Goal: Transaction & Acquisition: Purchase product/service

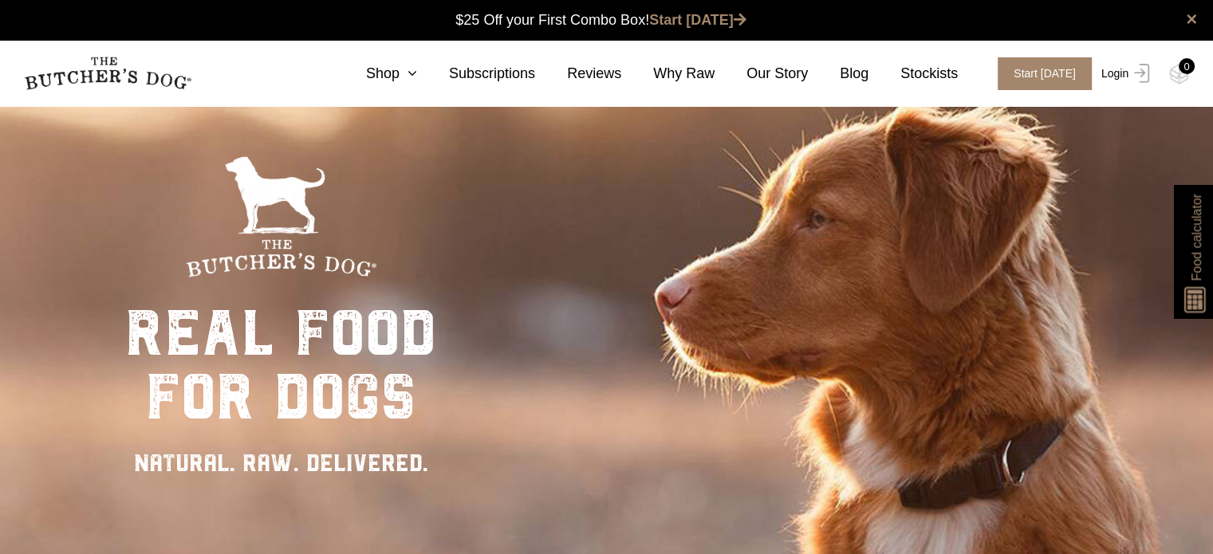
click at [1117, 77] on link "Login" at bounding box center [1124, 73] width 52 height 33
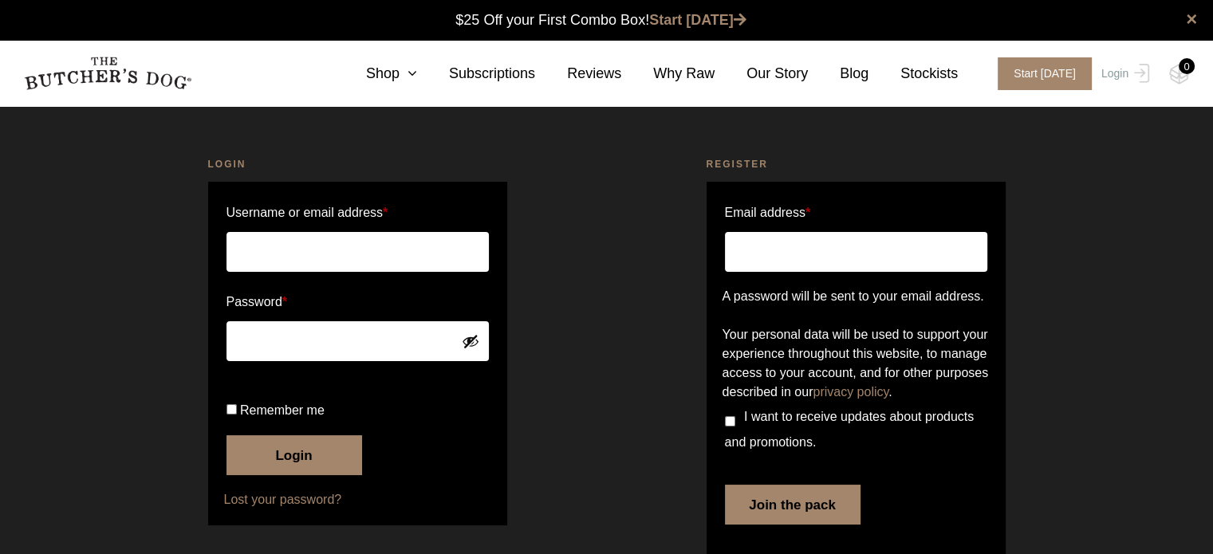
click at [358, 256] on input "Username or email address *" at bounding box center [358, 252] width 262 height 40
type input "koernmann@proton.me"
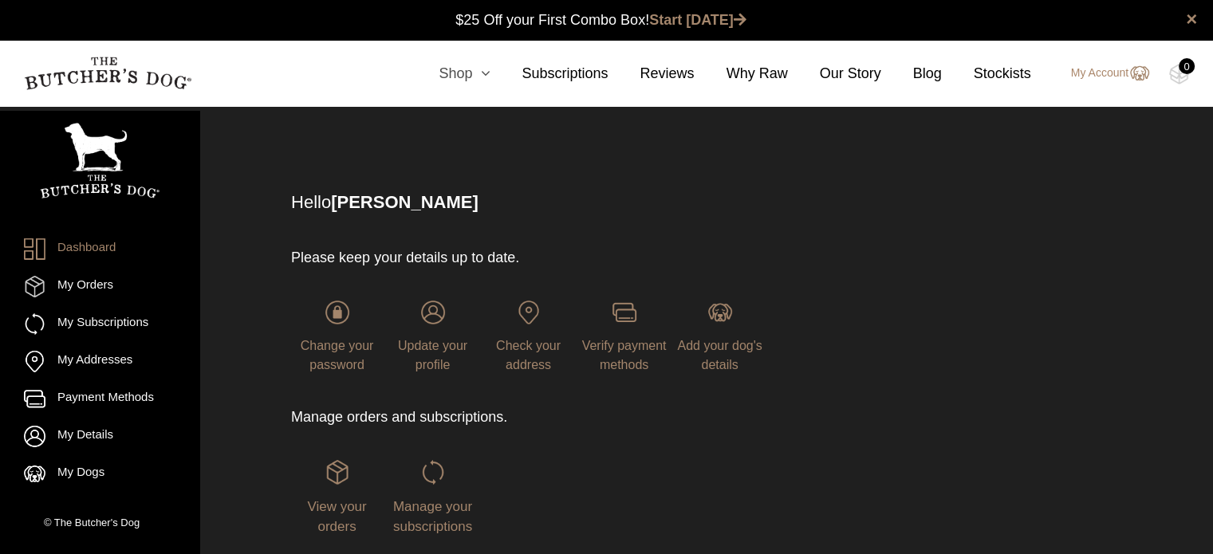
click at [473, 82] on link "Shop" at bounding box center [448, 74] width 83 height 22
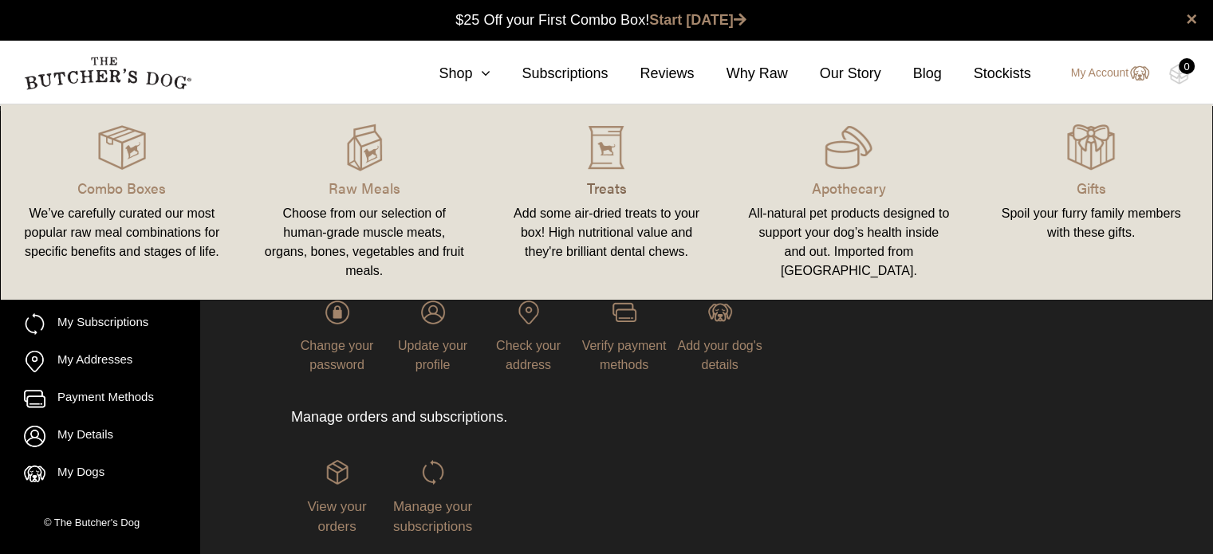
click at [609, 185] on p "Treats" at bounding box center [607, 188] width 204 height 22
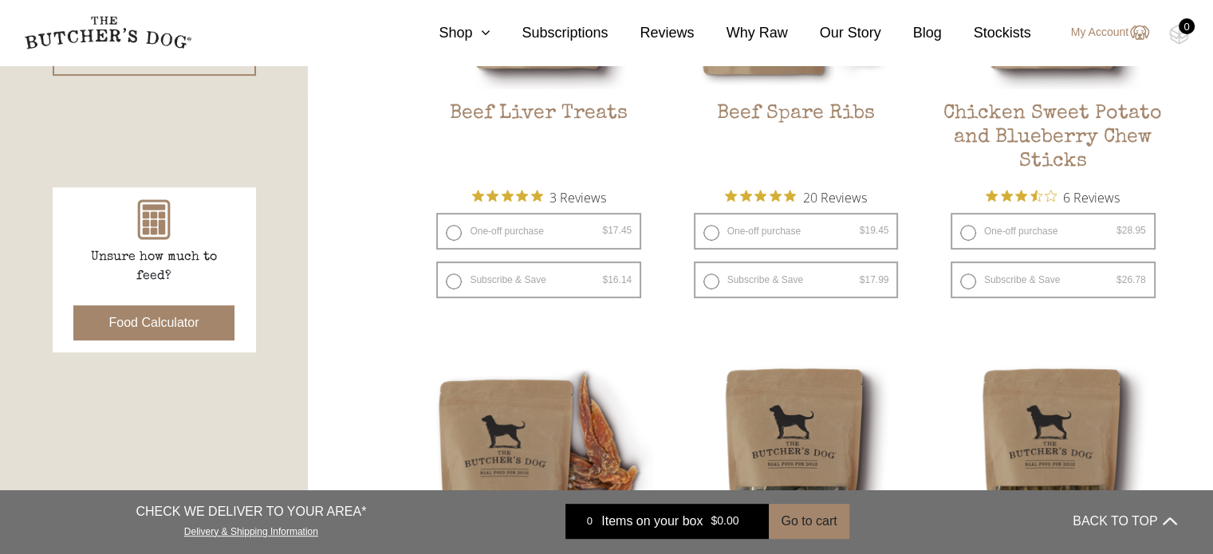
scroll to position [638, 0]
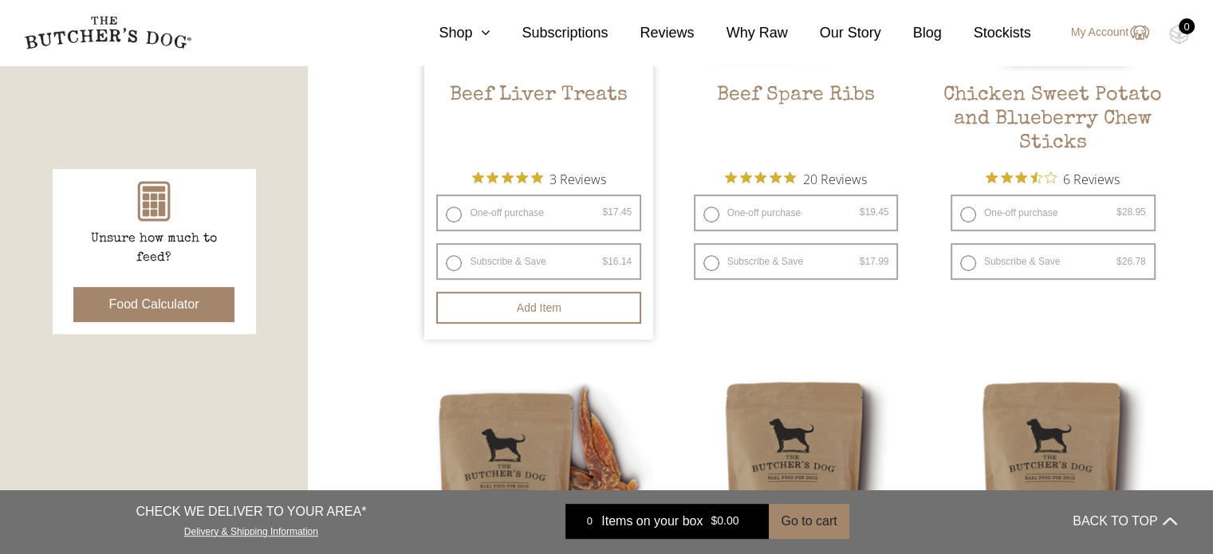
click at [485, 217] on label "One-off purchase $ 17.45 — or subscribe and save 7.5%" at bounding box center [538, 213] width 205 height 37
radio input "true"
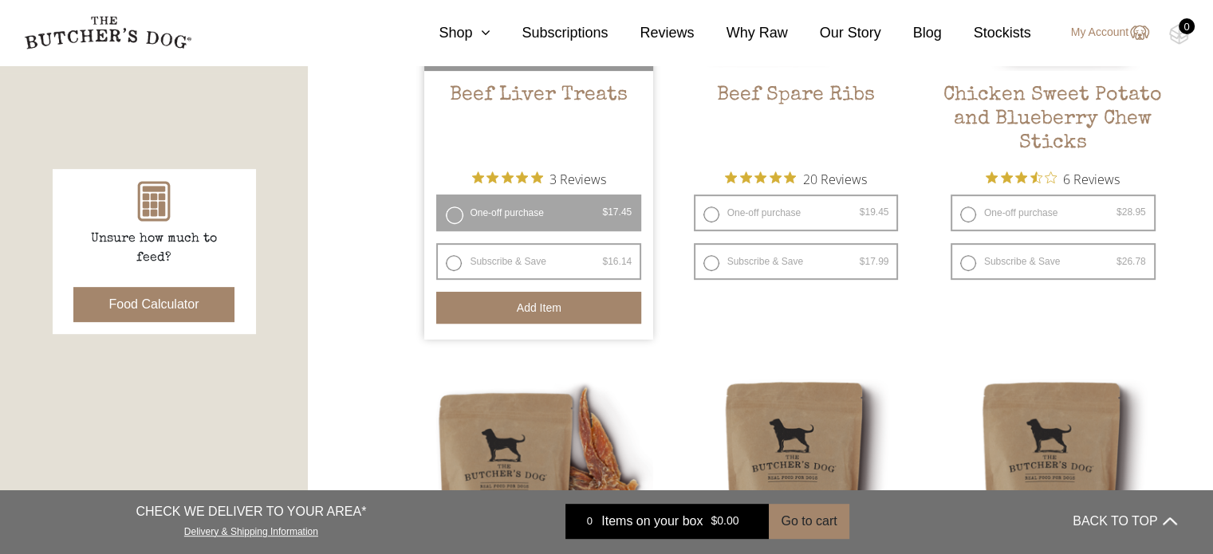
click at [517, 301] on button "Add item" at bounding box center [538, 308] width 205 height 32
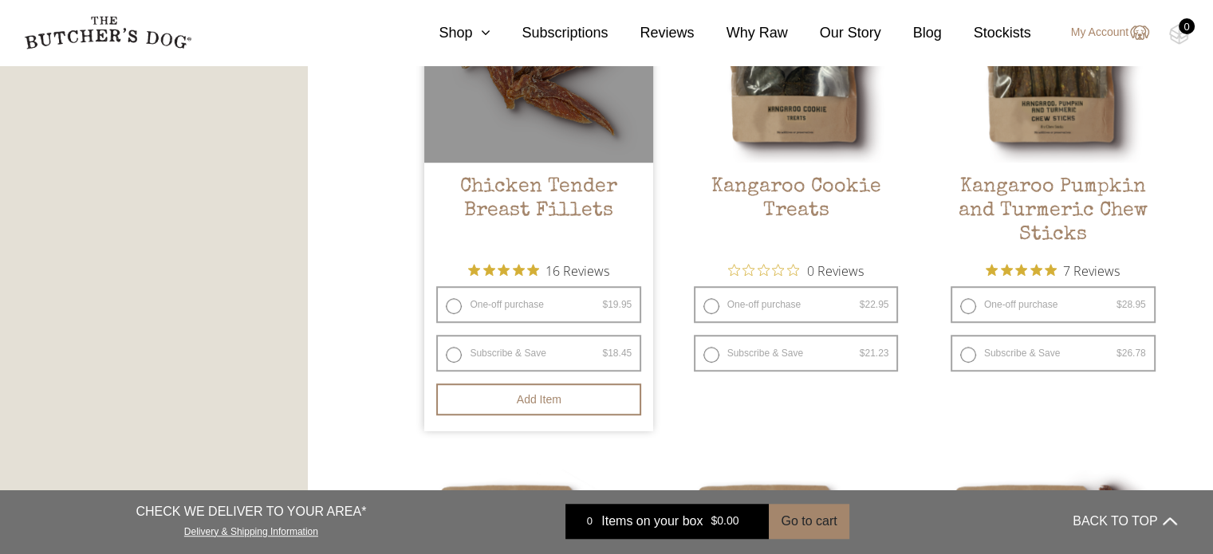
scroll to position [1117, 0]
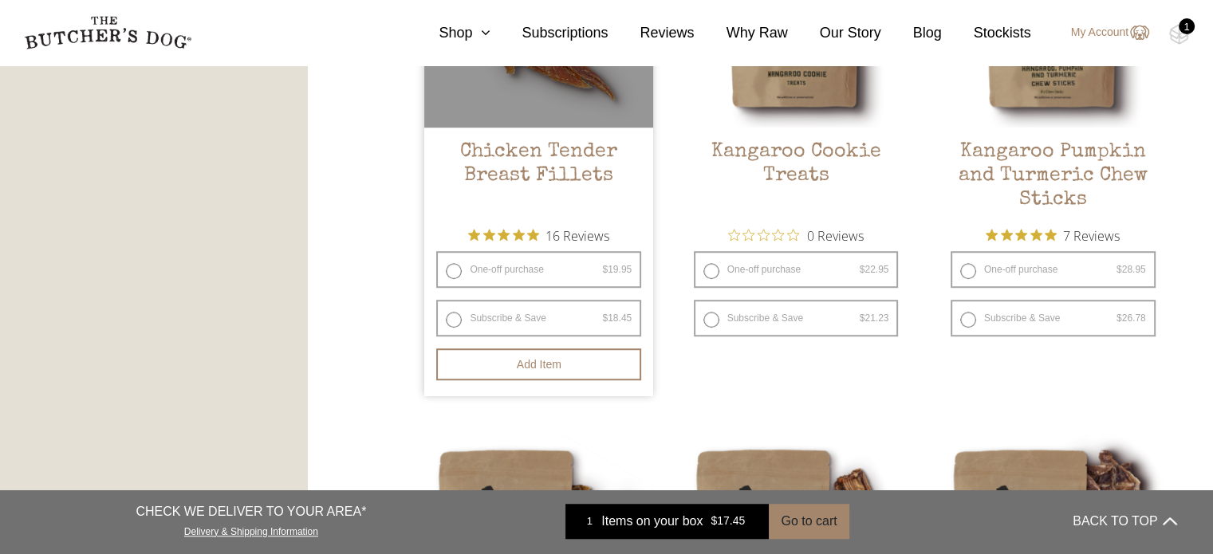
click at [512, 278] on label "One-off purchase $ 19.95 — or subscribe and save 7.5%" at bounding box center [538, 269] width 205 height 37
radio input "true"
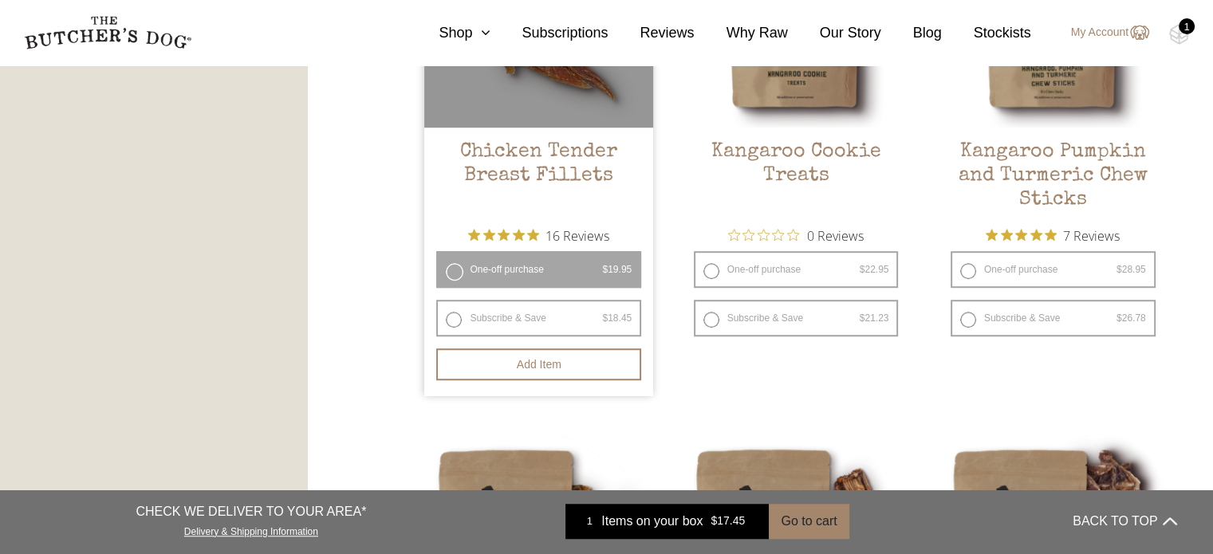
radio input "false"
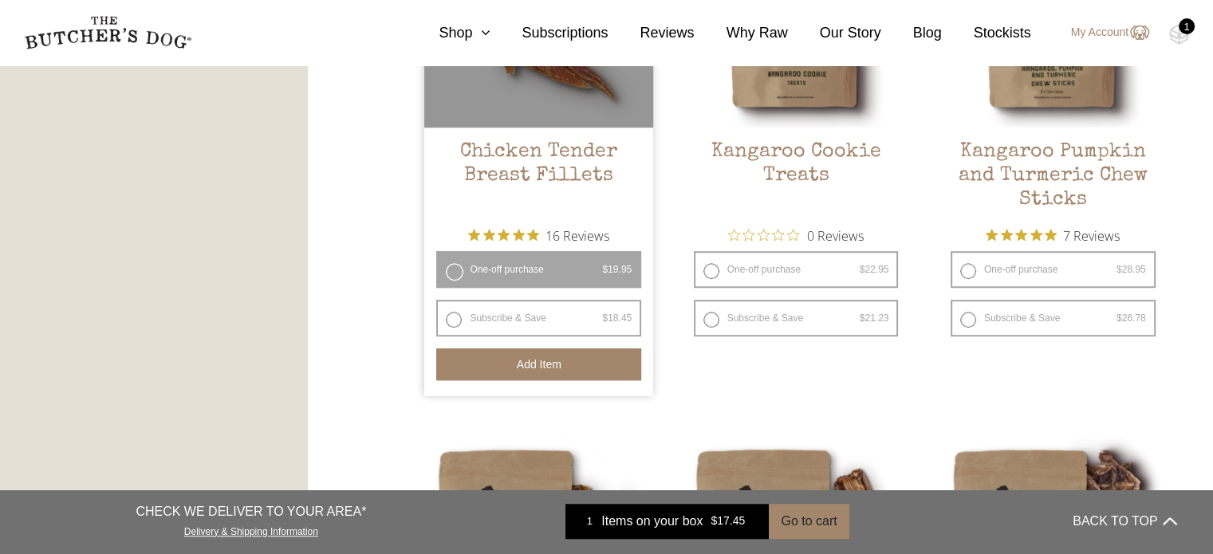
click at [522, 365] on button "Add item" at bounding box center [538, 365] width 205 height 32
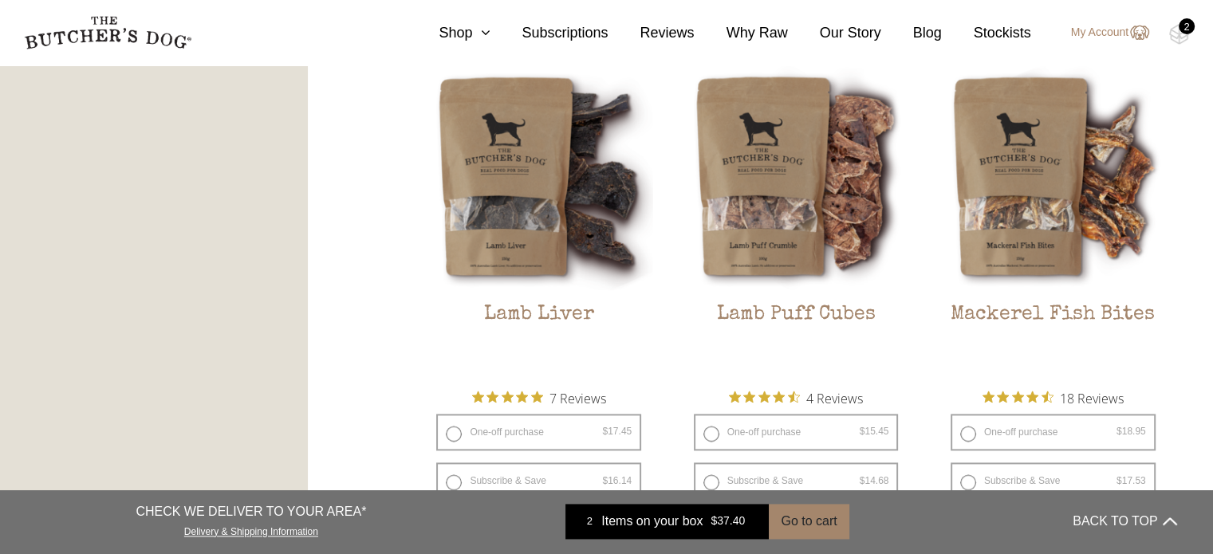
scroll to position [2074, 0]
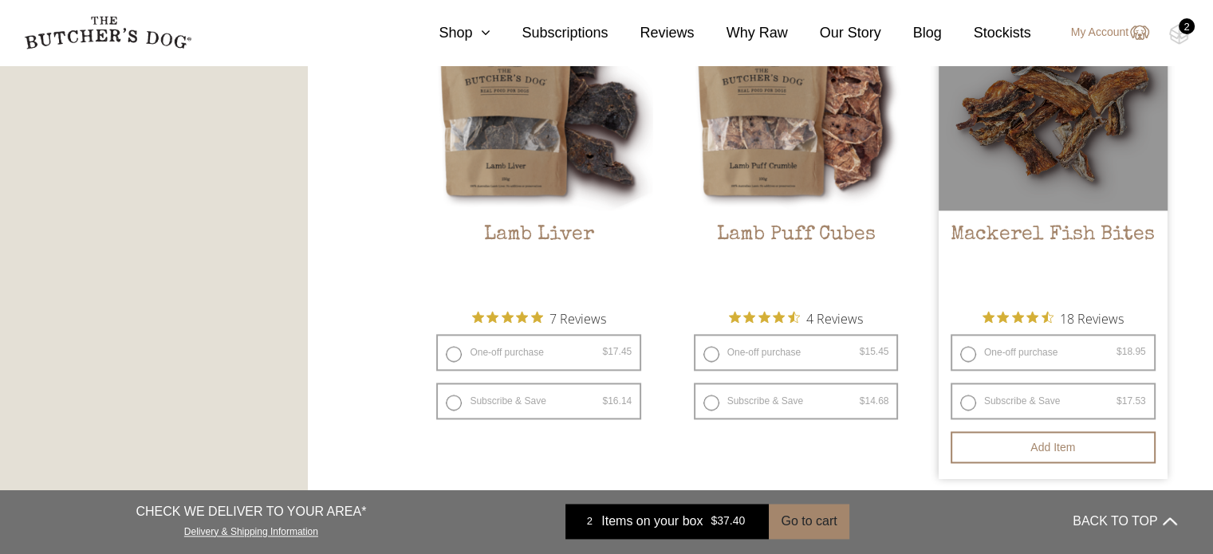
click at [983, 347] on label "One-off purchase $ 18.95 — or subscribe and save 7.5%" at bounding box center [1053, 352] width 205 height 37
radio input "true"
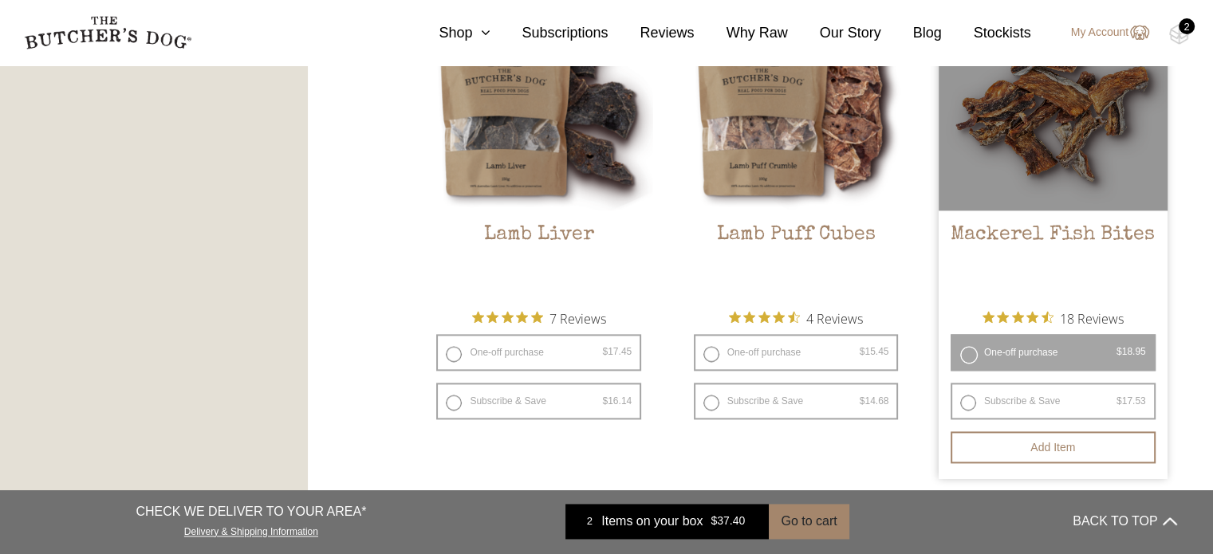
radio input "false"
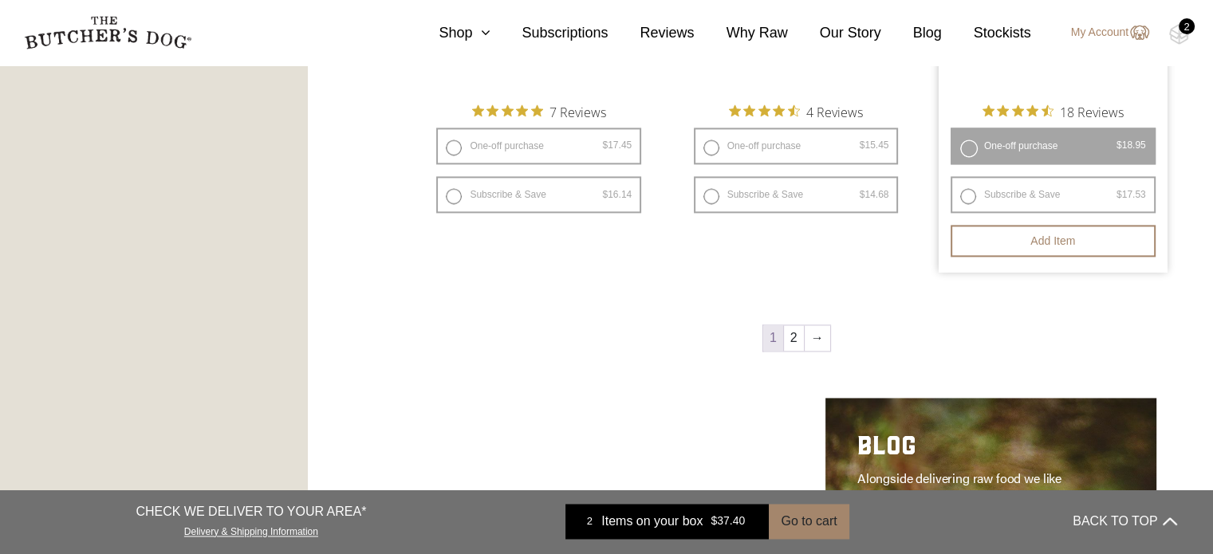
scroll to position [2313, 0]
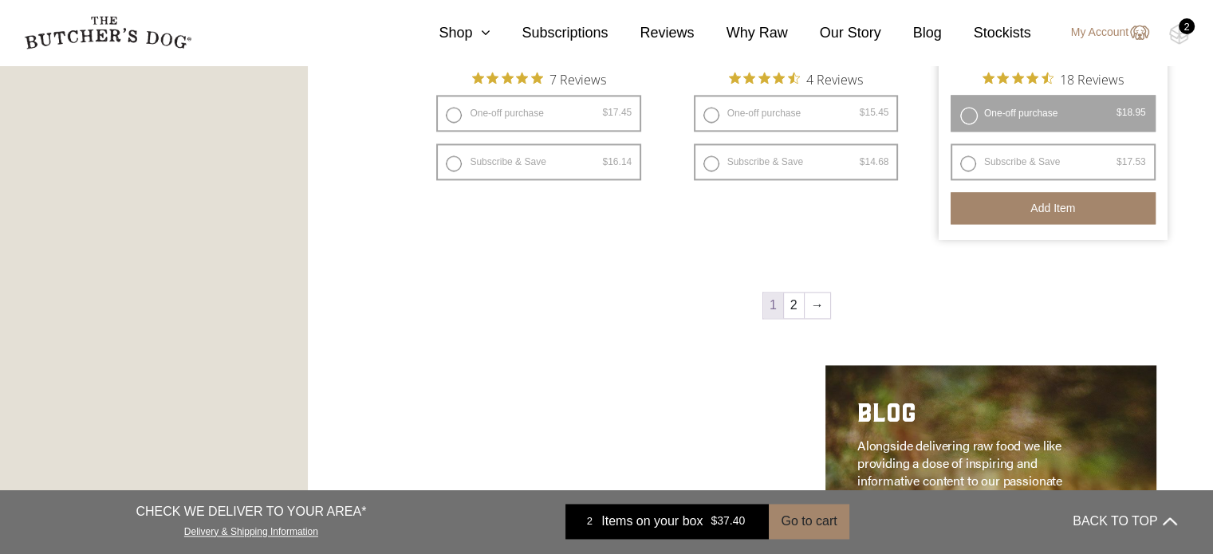
click at [1046, 217] on button "Add item" at bounding box center [1053, 208] width 205 height 32
click at [480, 34] on link "Shop" at bounding box center [448, 33] width 83 height 22
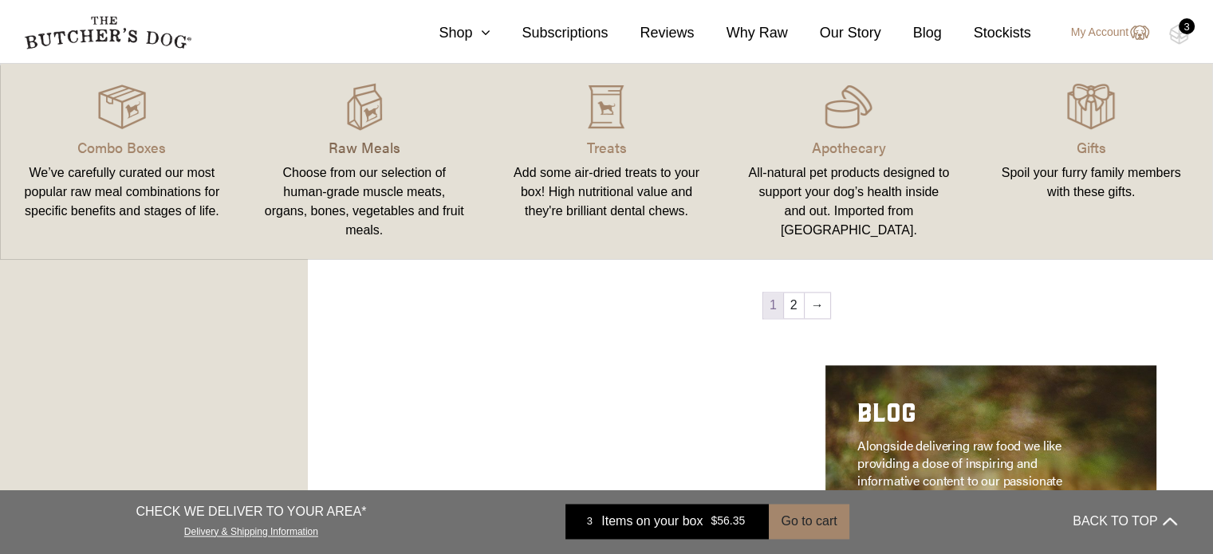
click at [361, 152] on p "Raw Meals" at bounding box center [364, 147] width 204 height 22
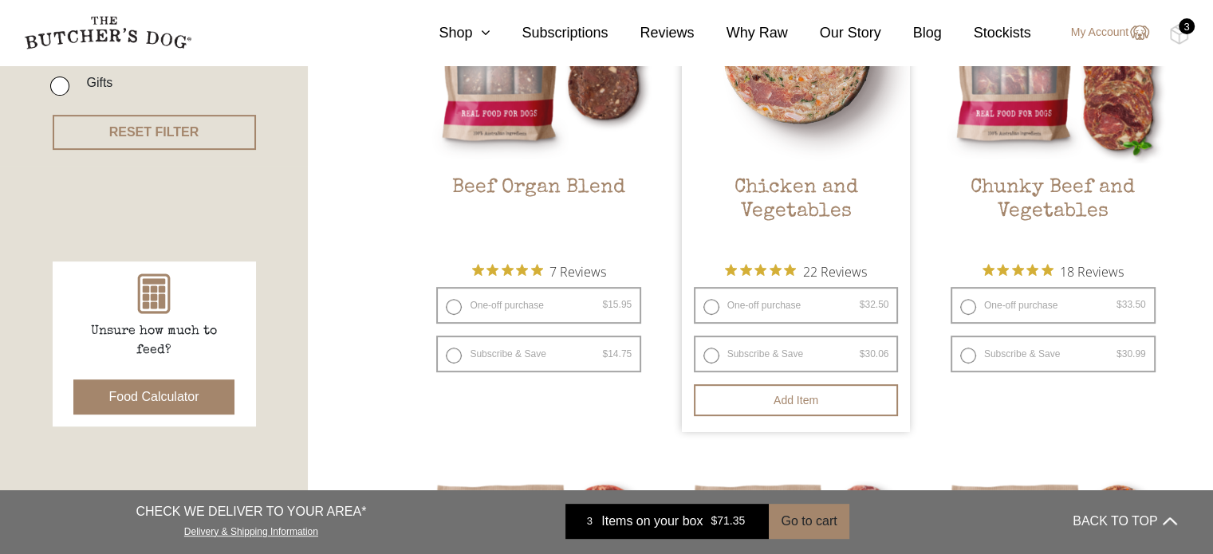
scroll to position [558, 0]
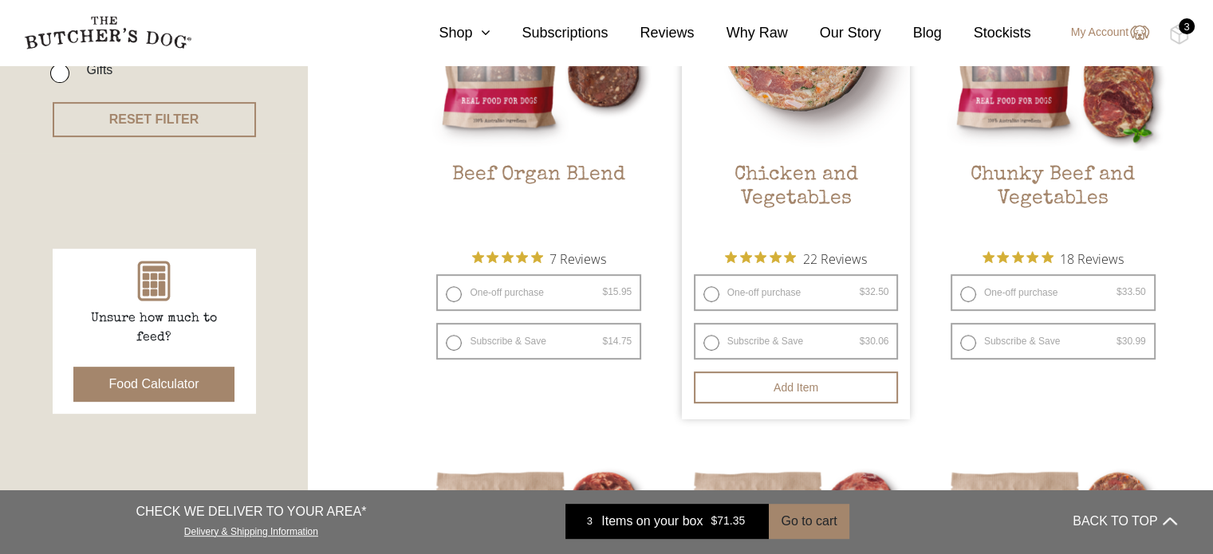
drag, startPoint x: 713, startPoint y: 283, endPoint x: 699, endPoint y: 282, distance: 14.4
click at [699, 282] on label "One-off purchase $ 32.50 — or subscribe and save 7.5%" at bounding box center [796, 292] width 205 height 37
radio input "true"
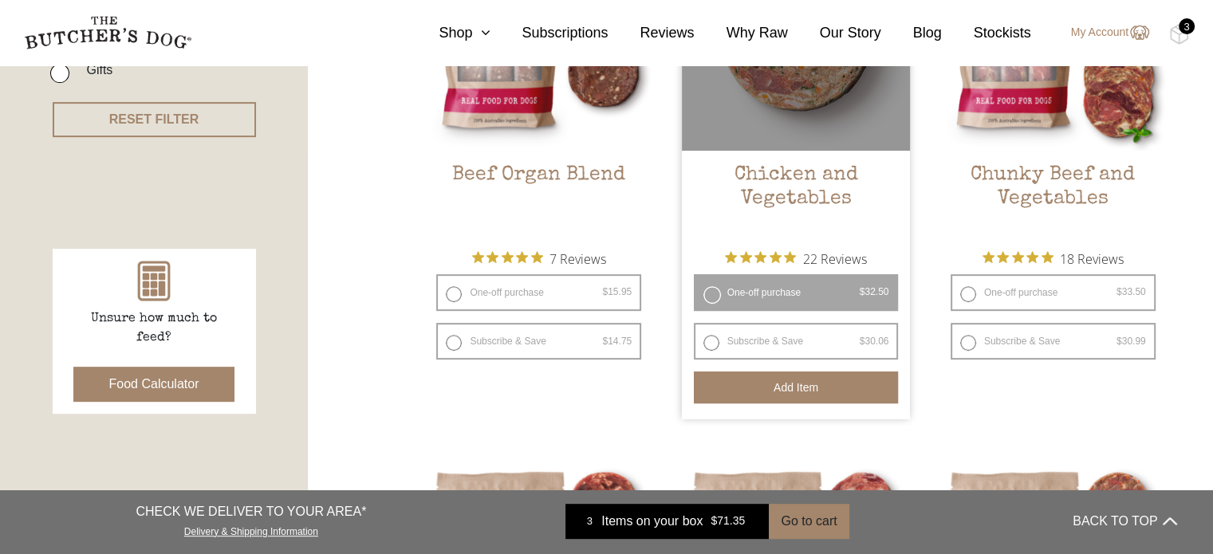
click at [817, 380] on button "Add item" at bounding box center [796, 388] width 205 height 32
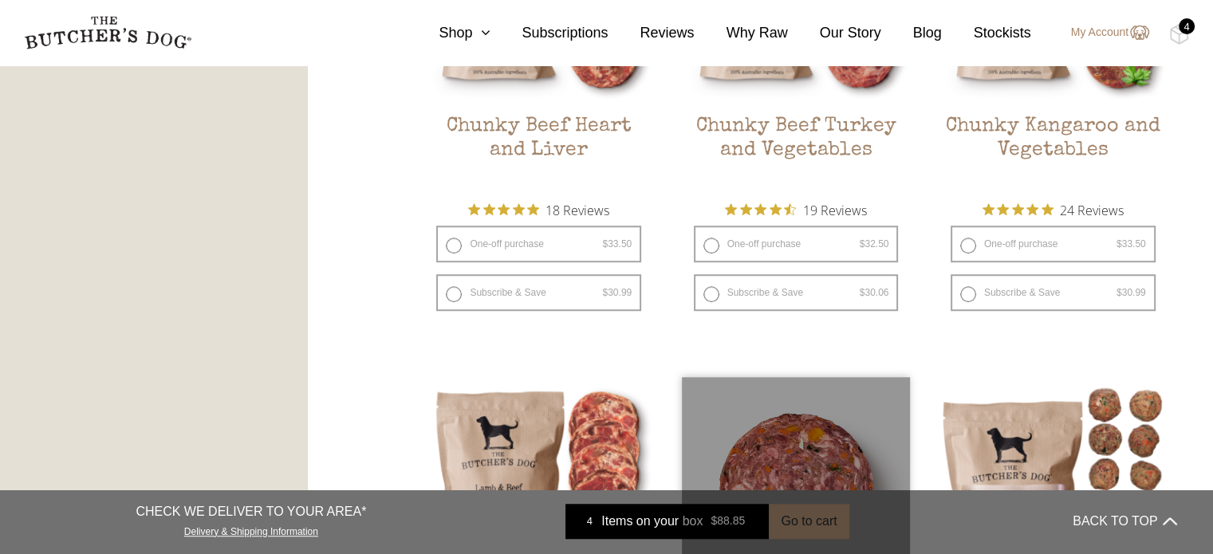
scroll to position [1117, 0]
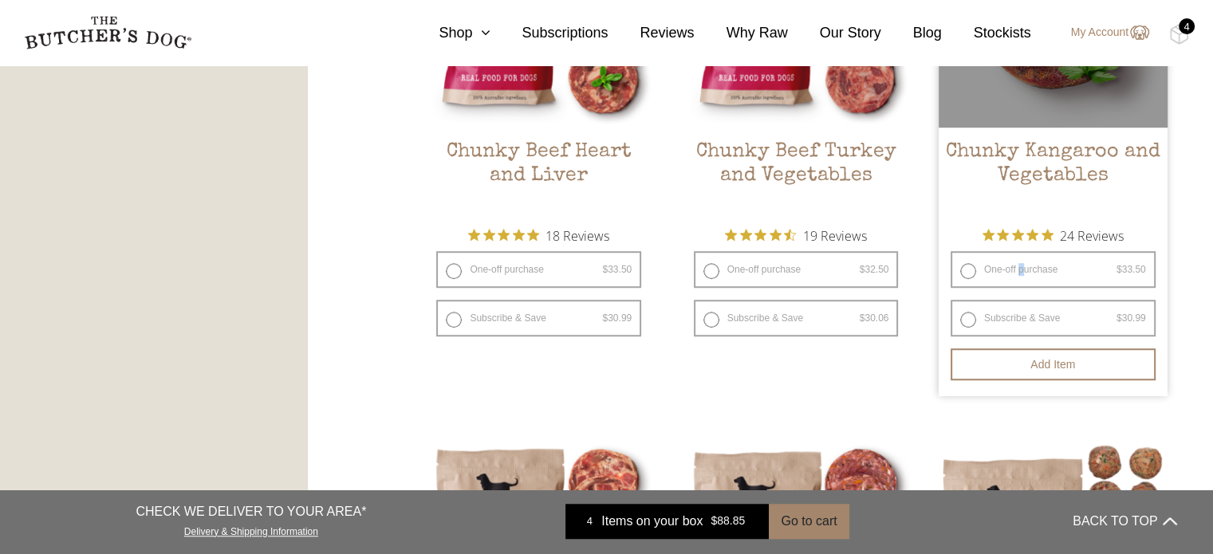
click at [1022, 258] on label "One-off purchase $ 33.50 — or subscribe and save 7.5%" at bounding box center [1053, 269] width 205 height 37
click at [967, 273] on label "One-off purchase $ 33.50 — or subscribe and save 7.5%" at bounding box center [1053, 269] width 205 height 37
radio input "true"
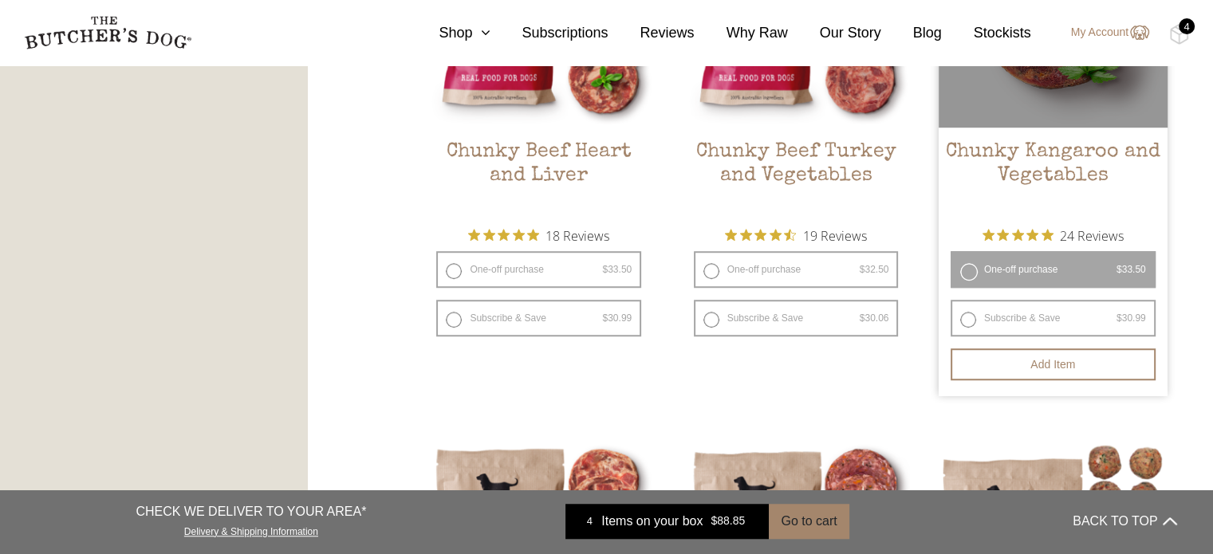
radio input "false"
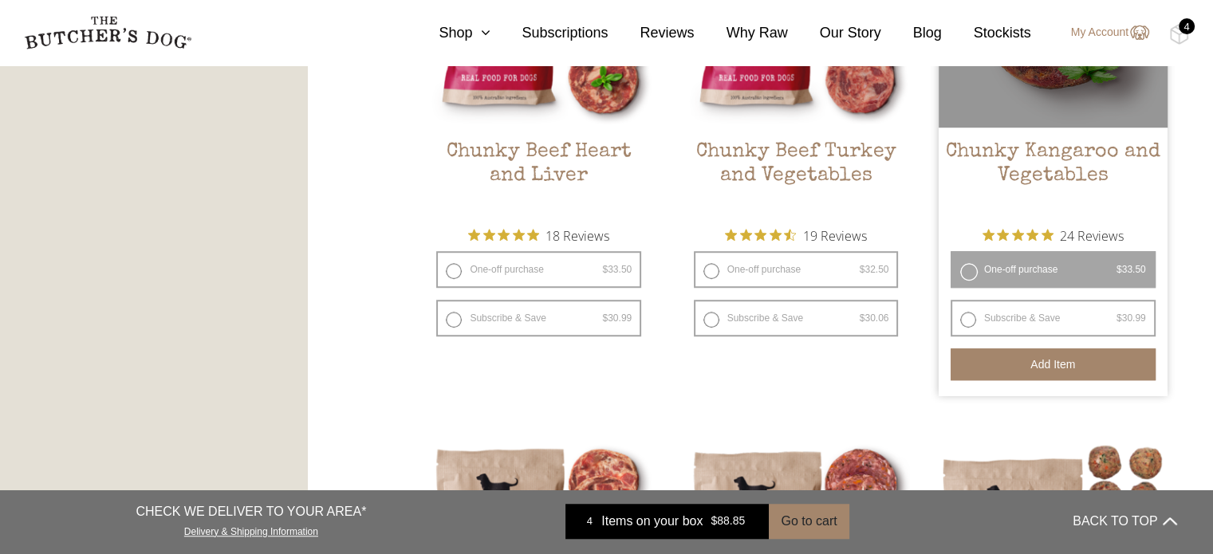
click at [1050, 365] on button "Add item" at bounding box center [1053, 365] width 205 height 32
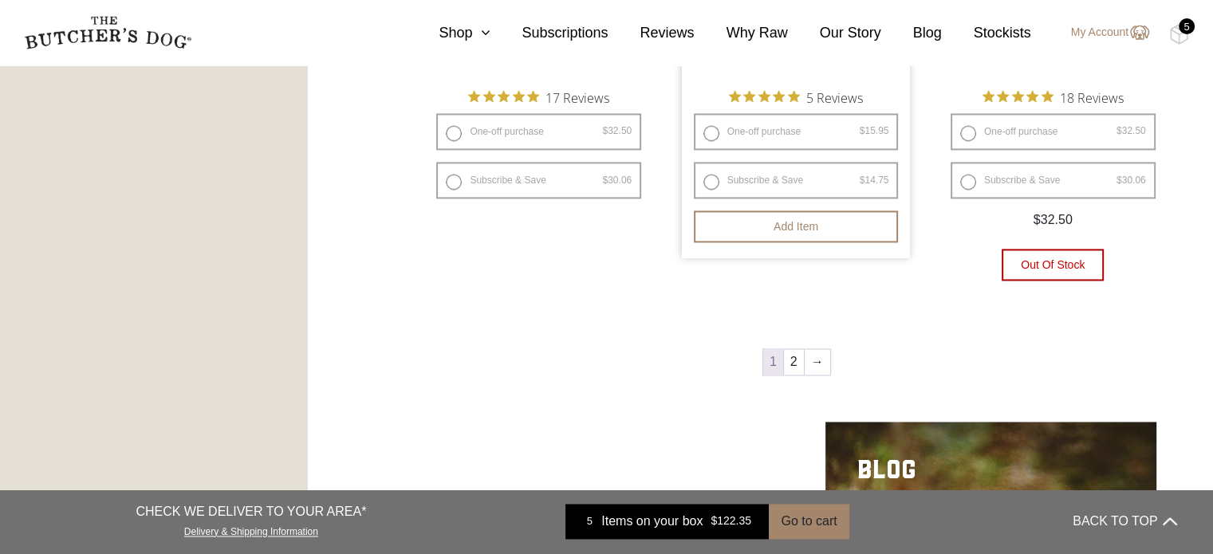
scroll to position [2313, 0]
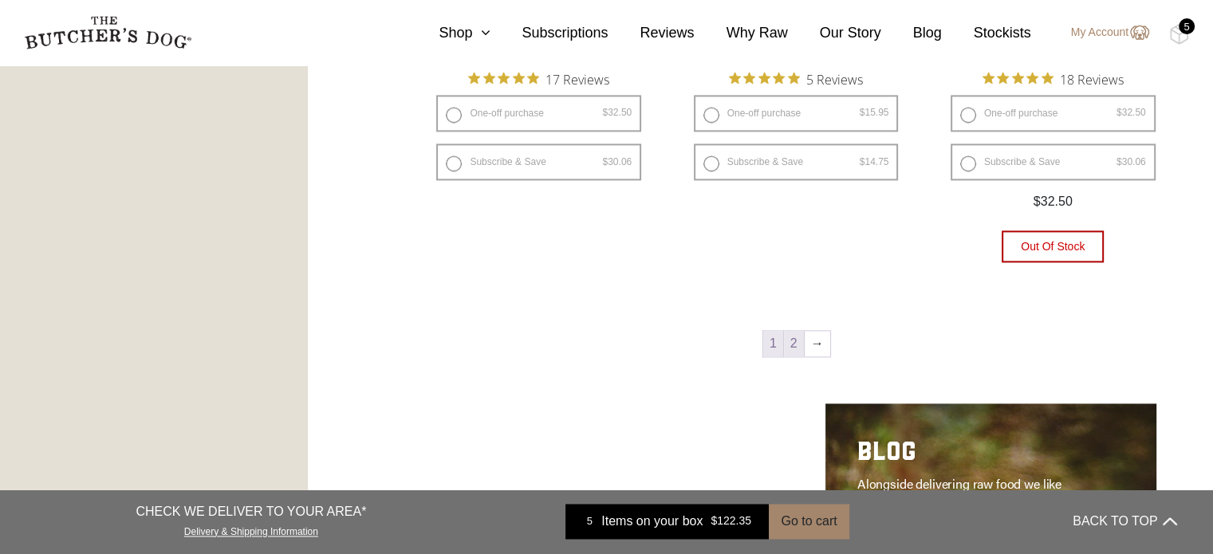
click at [790, 345] on link "2" at bounding box center [794, 344] width 20 height 26
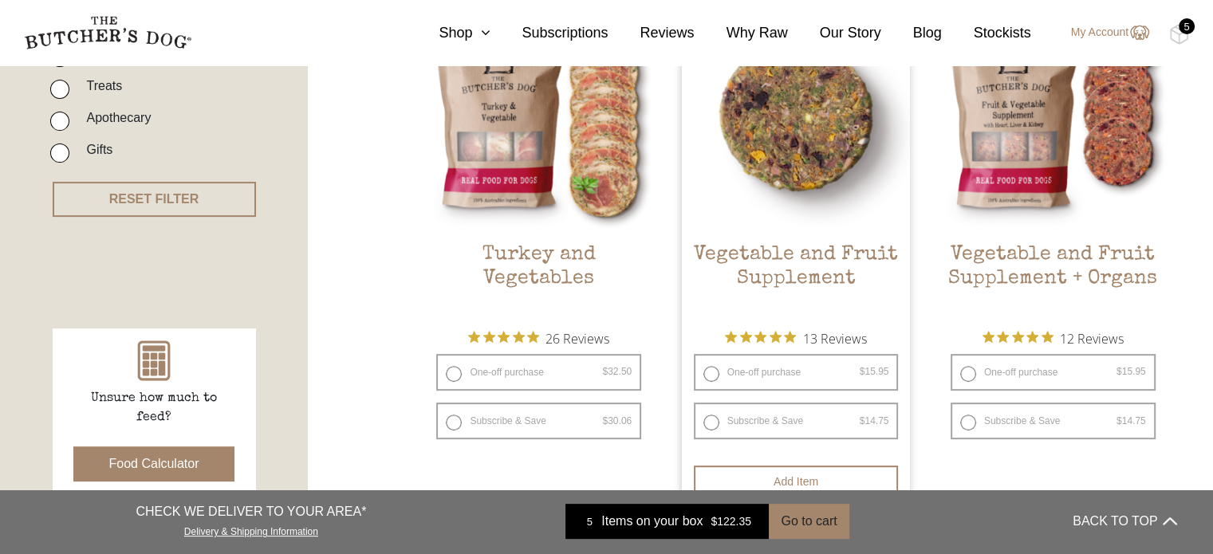
scroll to position [600, 0]
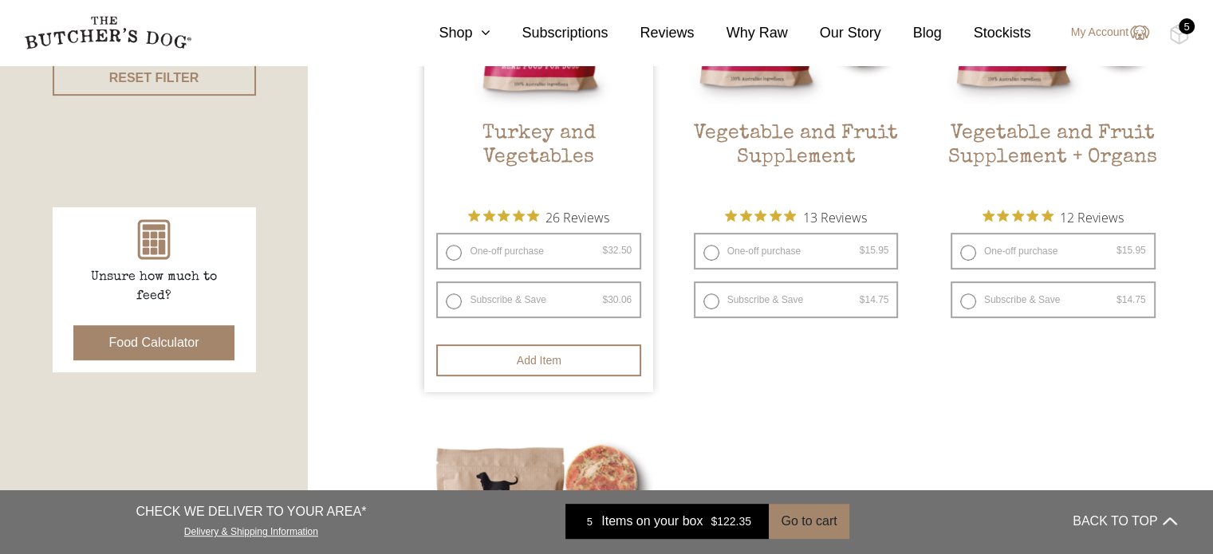
click at [538, 250] on label "One-off purchase $ 32.50 — or subscribe and save 7.5%" at bounding box center [538, 251] width 205 height 37
radio input "true"
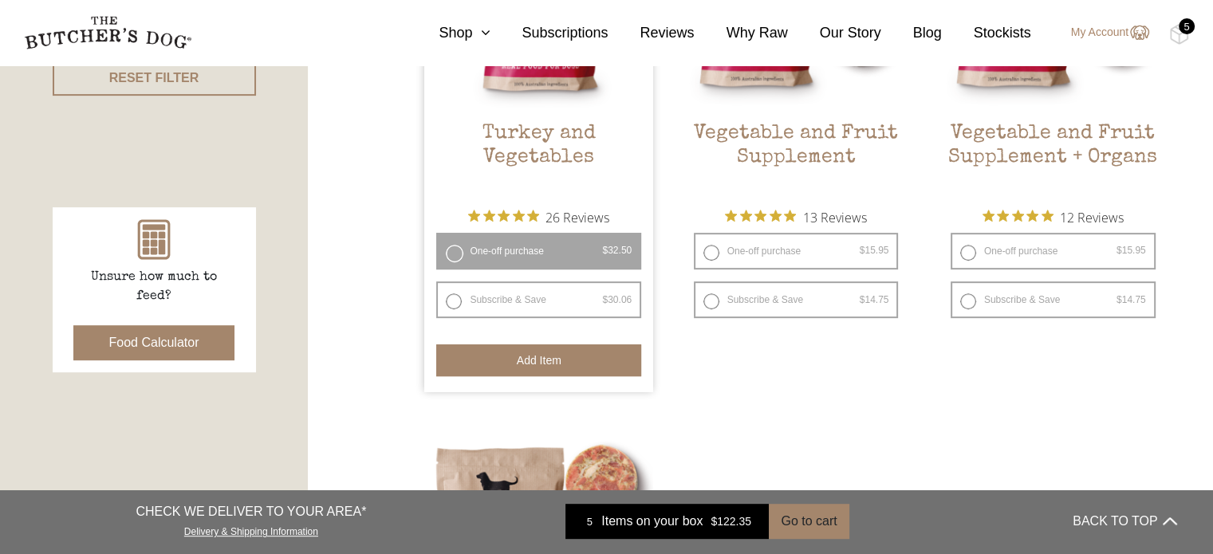
click at [542, 352] on button "Add item" at bounding box center [538, 361] width 205 height 32
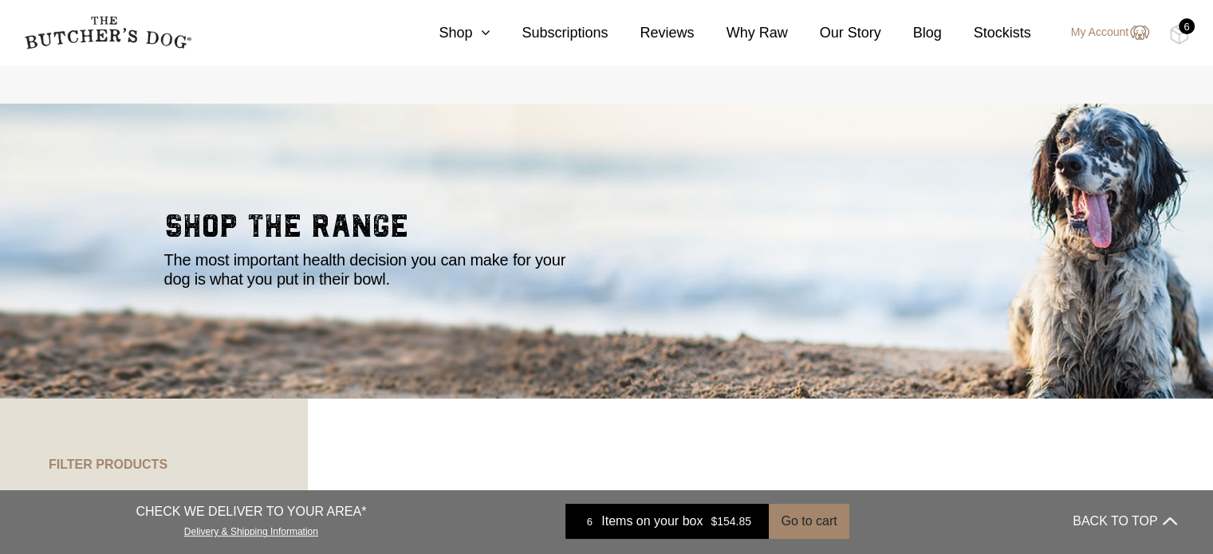
scroll to position [0, 0]
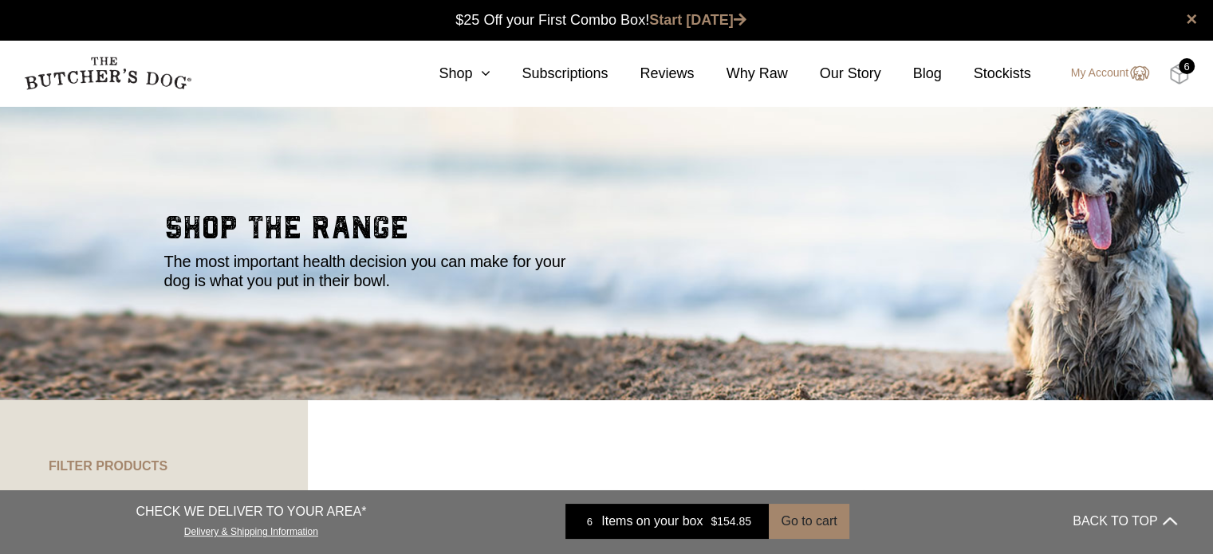
click at [1176, 73] on img at bounding box center [1179, 74] width 20 height 21
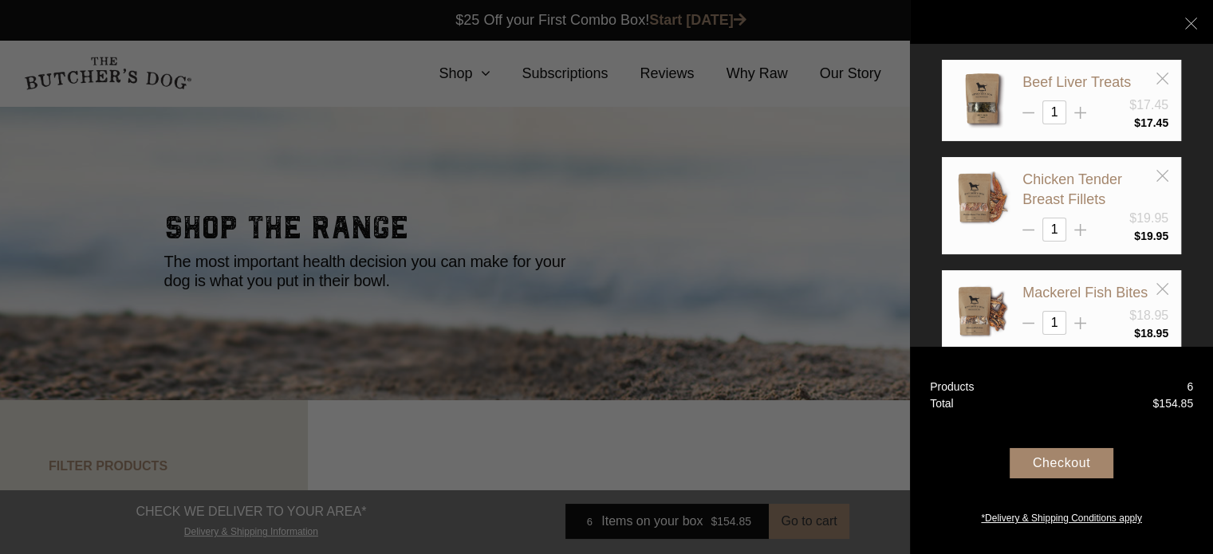
click at [1054, 462] on div "Checkout" at bounding box center [1062, 463] width 104 height 30
